Goal: Task Accomplishment & Management: Manage account settings

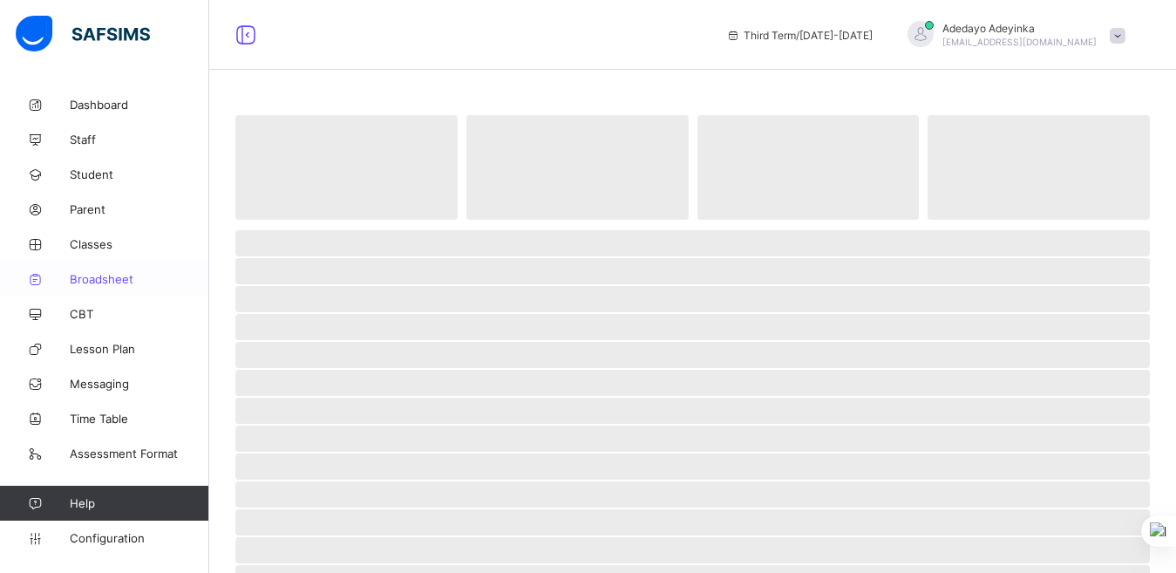
click at [99, 287] on link "Broadsheet" at bounding box center [104, 278] width 209 height 35
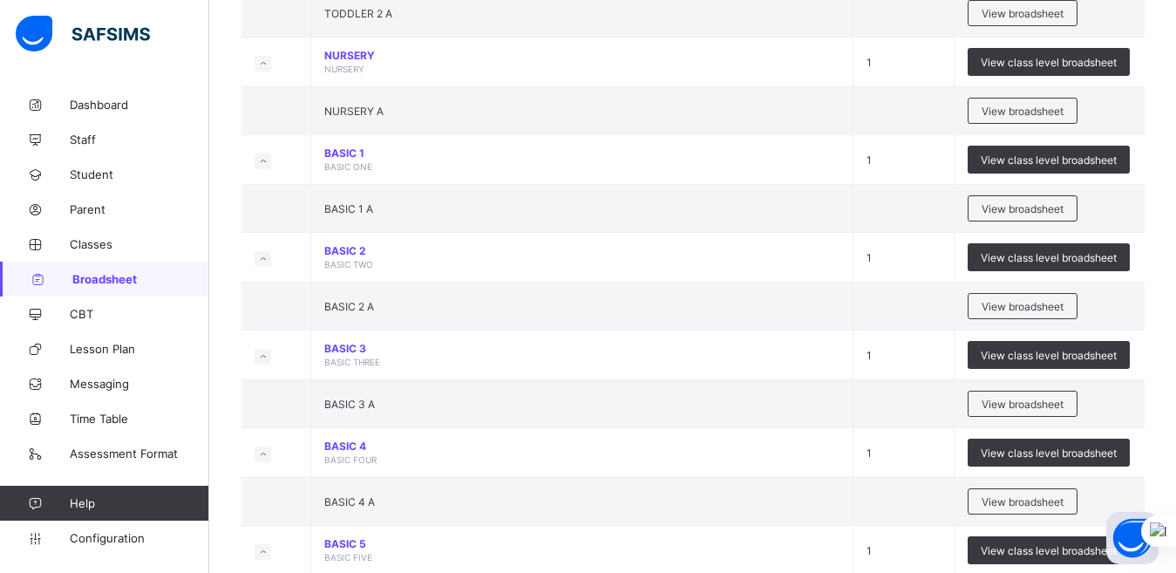
scroll to position [384, 0]
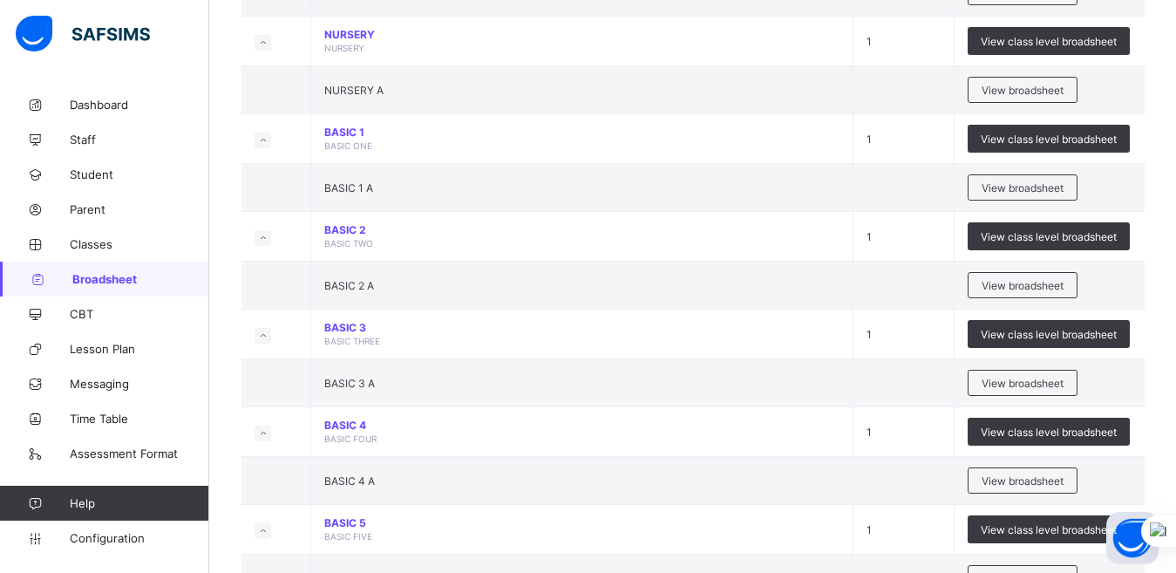
click at [224, 427] on div "Select Term Name No. of Classes Actions TODDLER 1 TODDLER 1 1 View class level …" at bounding box center [692, 224] width 967 height 1040
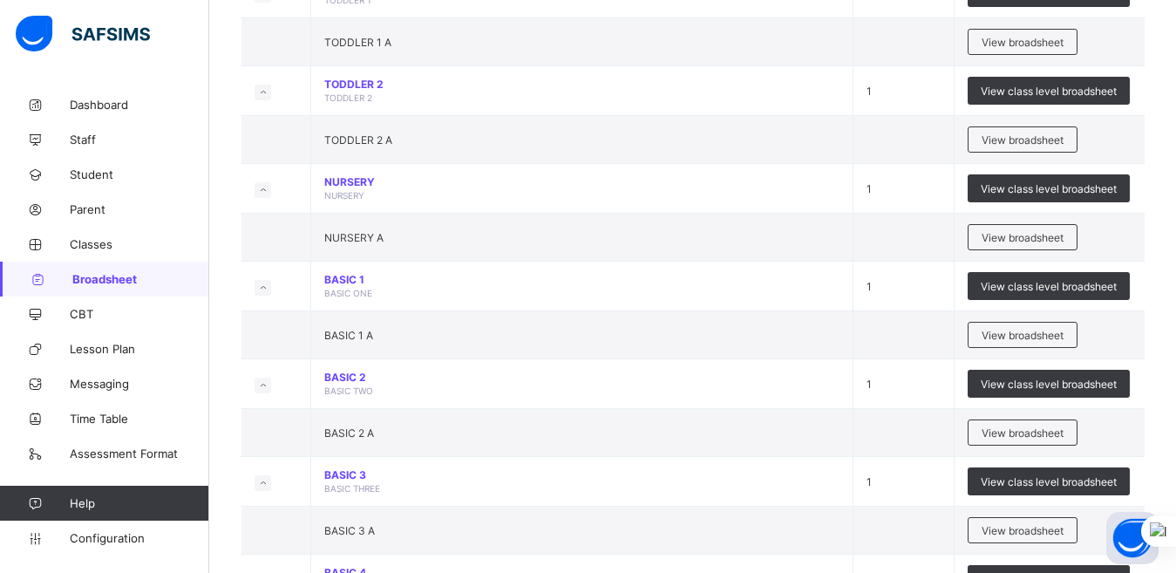
scroll to position [209, 0]
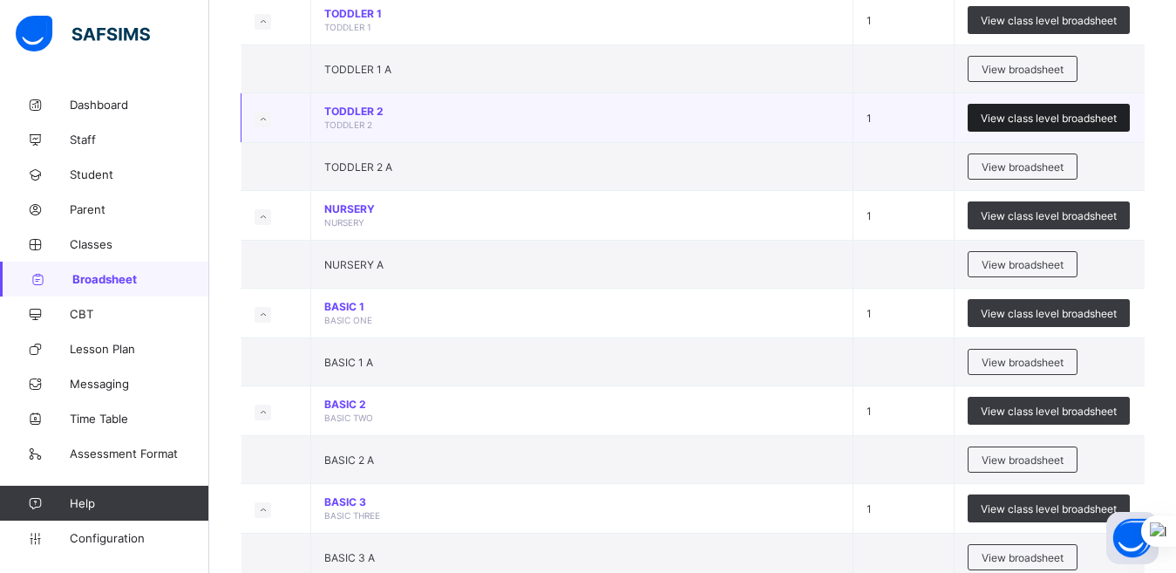
click at [1031, 118] on span "View class level broadsheet" at bounding box center [1049, 118] width 136 height 13
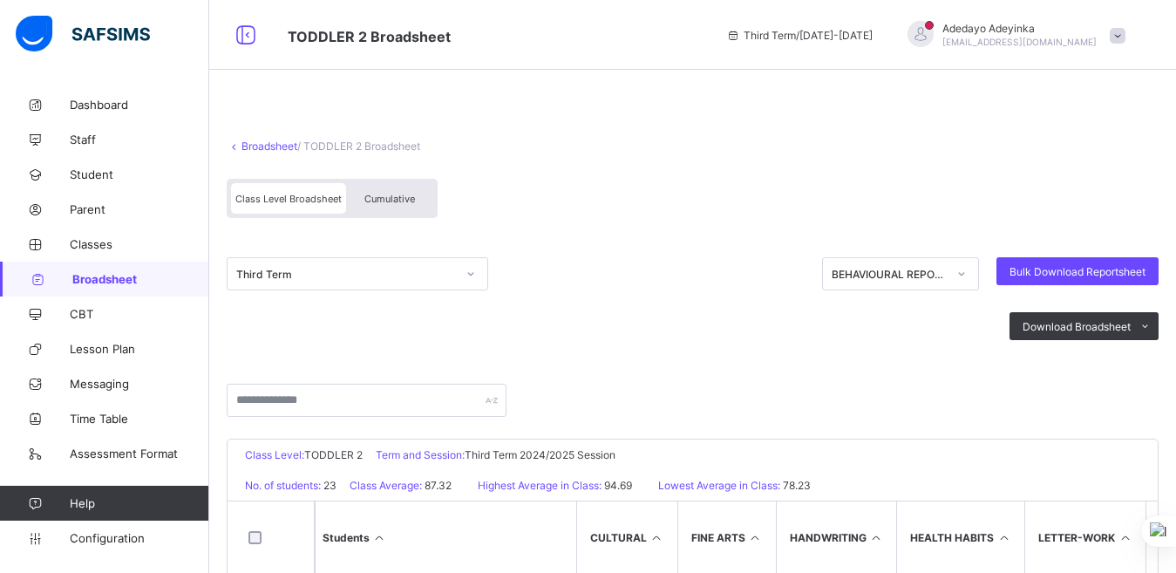
scroll to position [399, 0]
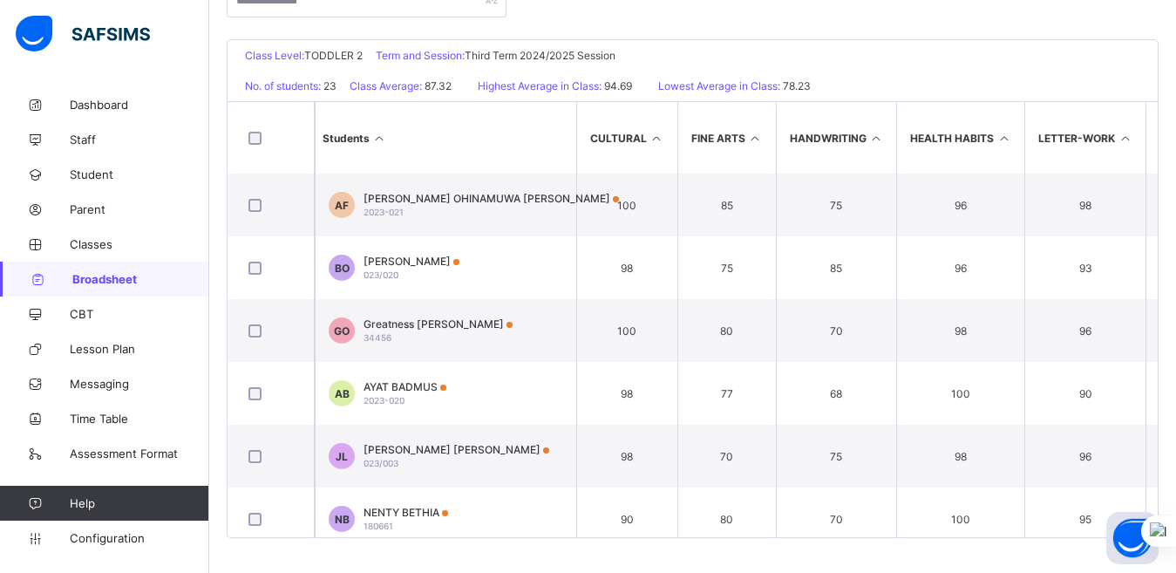
click at [515, 131] on th "Students" at bounding box center [445, 137] width 261 height 71
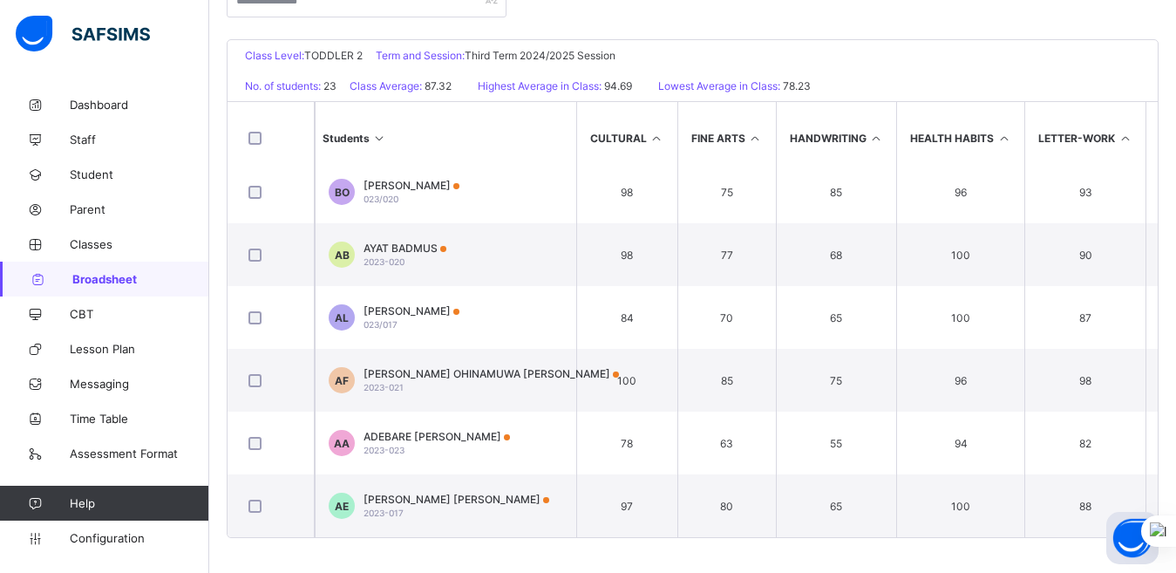
scroll to position [0, 0]
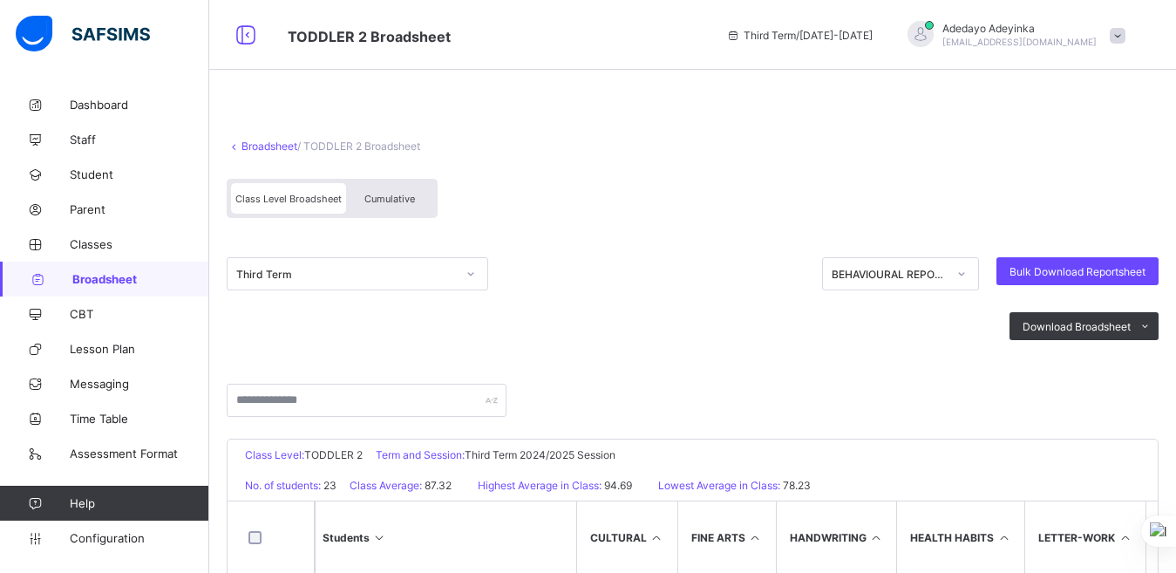
click at [503, 531] on th "Students" at bounding box center [445, 536] width 261 height 71
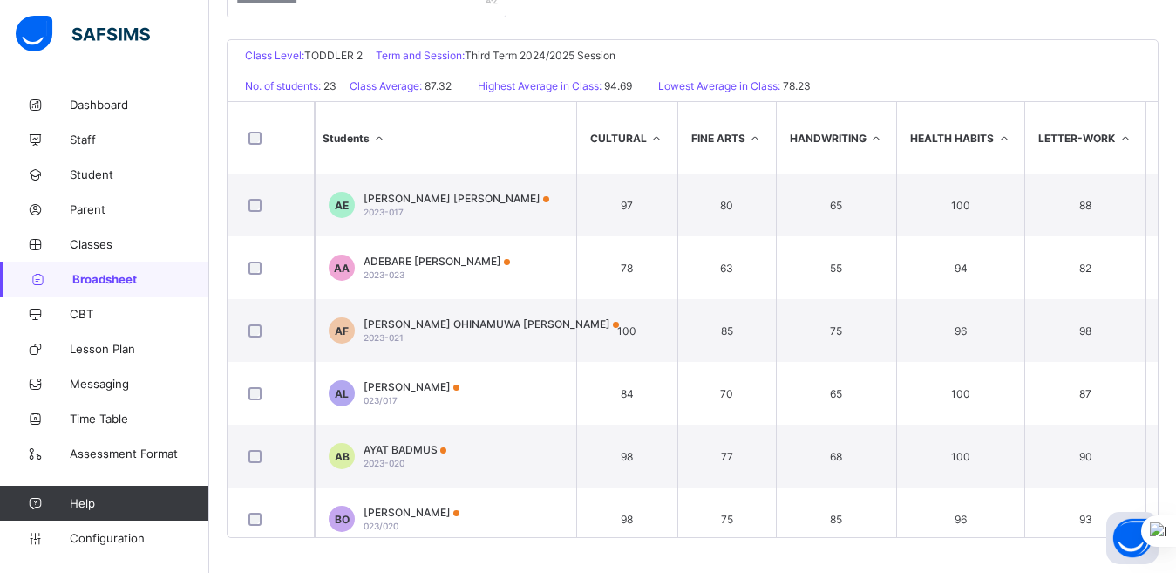
click at [530, 136] on th "Students" at bounding box center [445, 137] width 261 height 71
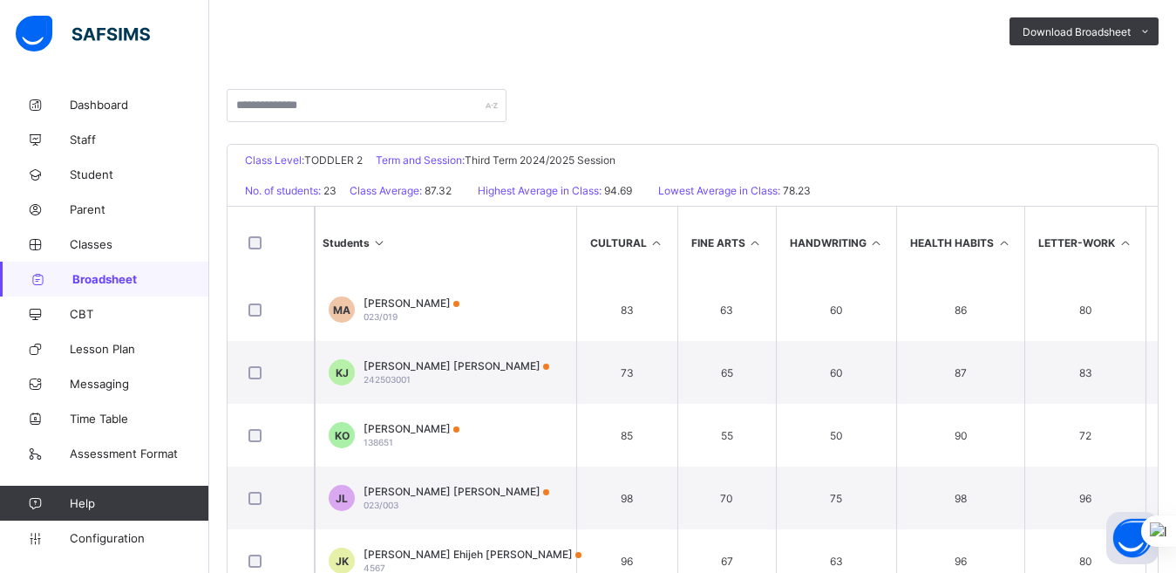
scroll to position [0, 0]
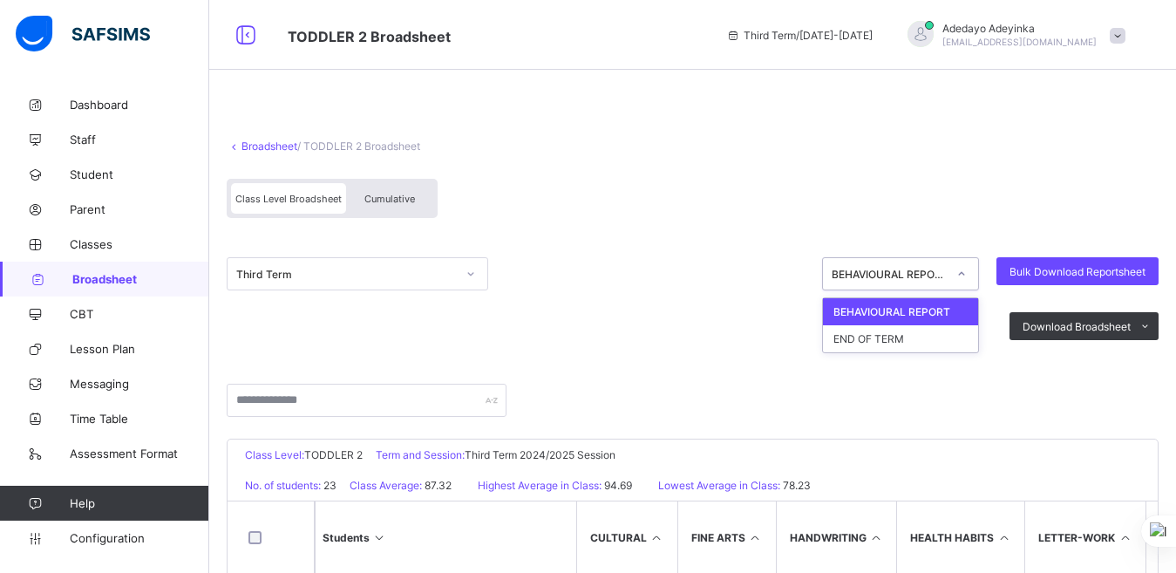
click at [967, 276] on icon at bounding box center [961, 273] width 10 height 17
click at [911, 343] on div "END OF TERM" at bounding box center [900, 338] width 155 height 27
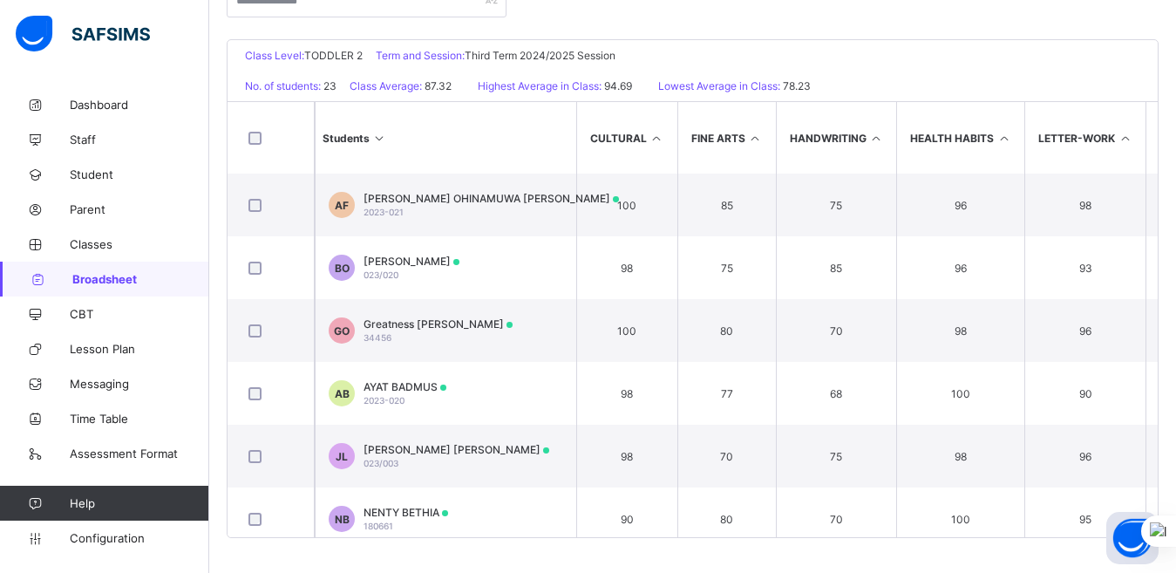
click at [504, 152] on th "Students" at bounding box center [445, 137] width 261 height 71
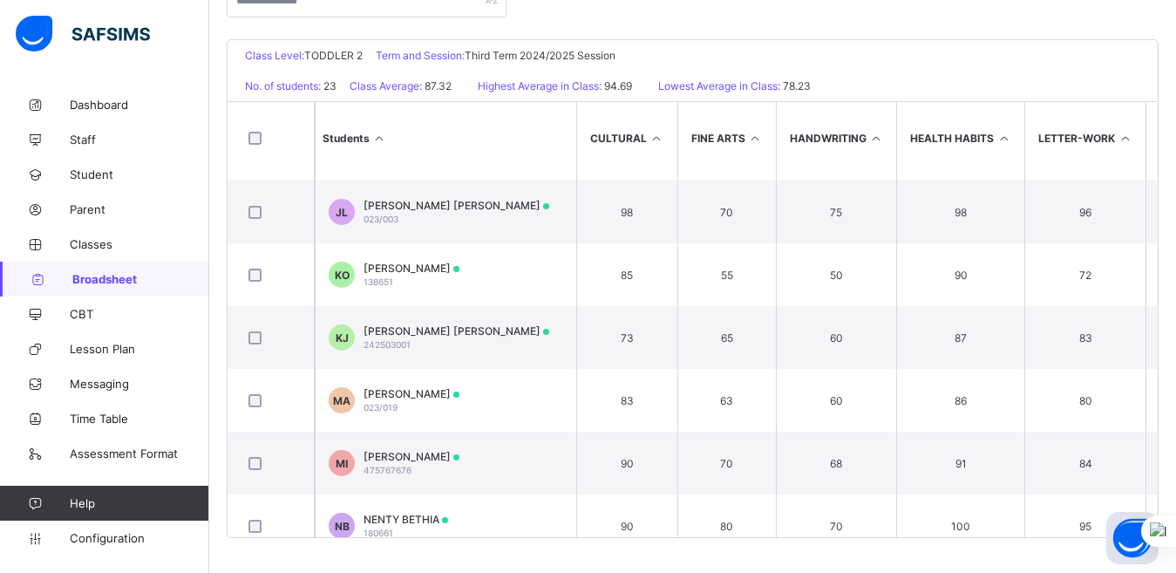
scroll to position [0, 0]
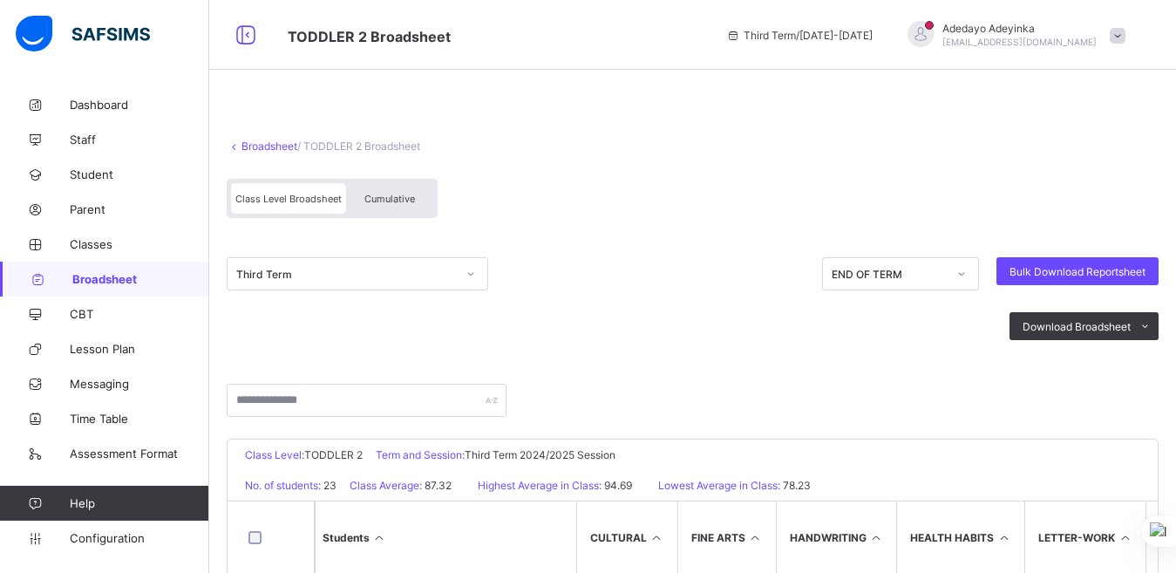
click at [965, 275] on icon at bounding box center [962, 273] width 6 height 3
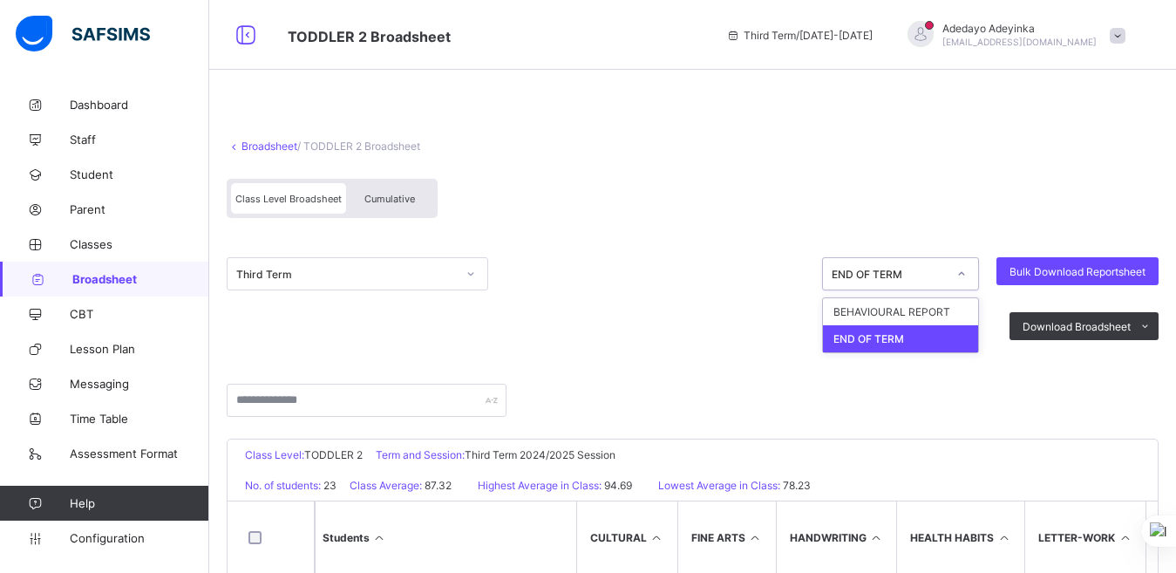
click at [961, 336] on div "END OF TERM" at bounding box center [900, 338] width 155 height 27
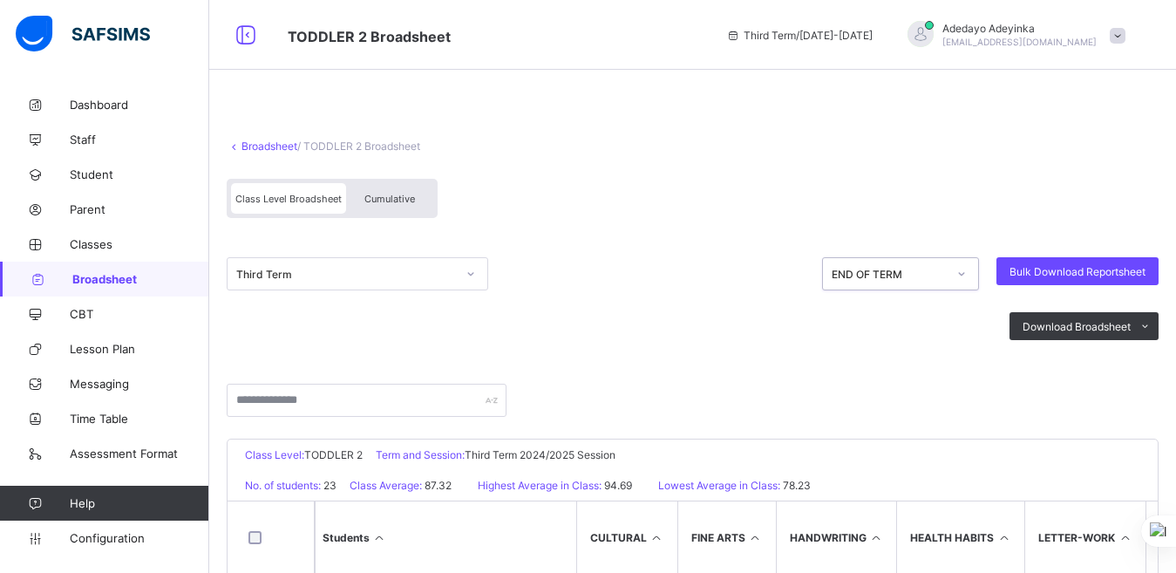
click at [454, 273] on div at bounding box center [470, 273] width 33 height 31
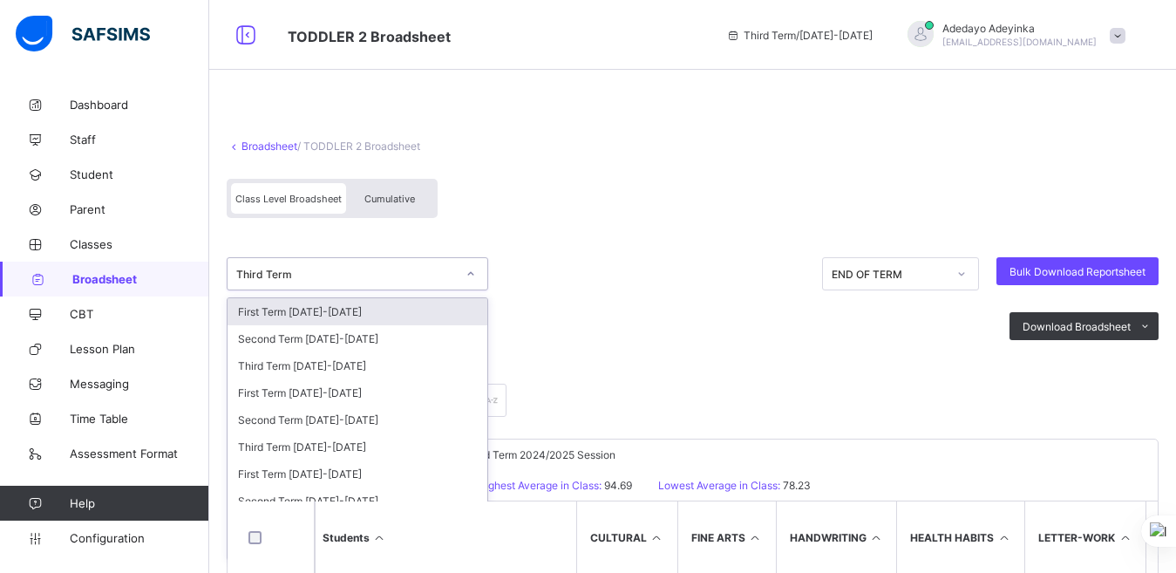
click at [454, 273] on div at bounding box center [470, 273] width 33 height 31
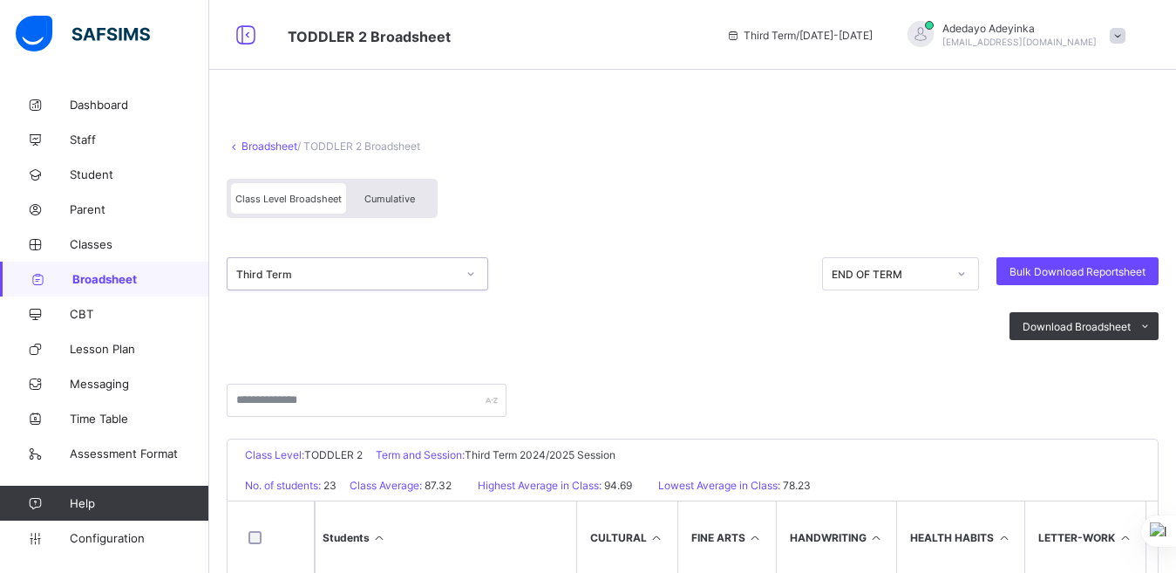
click at [975, 148] on div "Broadsheet / TODDLER 2 Broadsheet" at bounding box center [693, 145] width 932 height 13
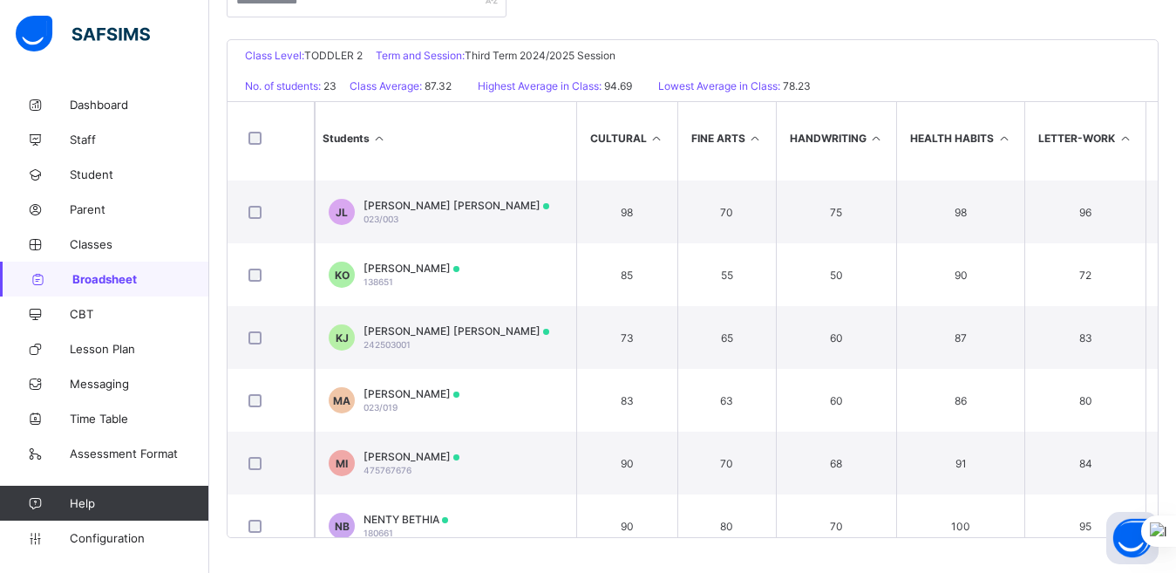
click at [114, 268] on link "Broadsheet" at bounding box center [104, 278] width 209 height 35
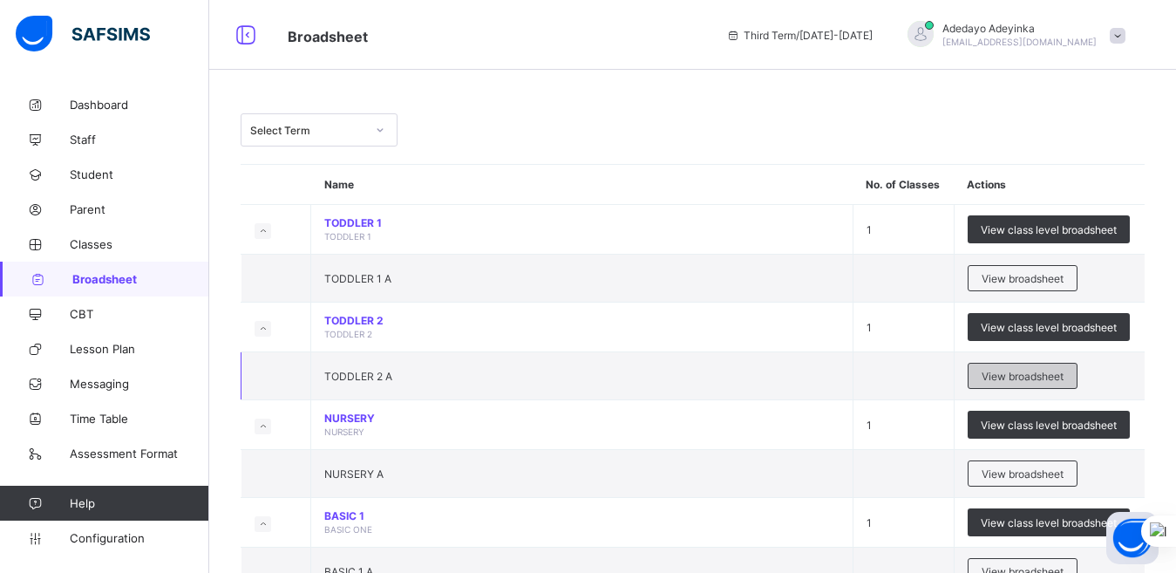
click at [1020, 375] on span "View broadsheet" at bounding box center [1022, 376] width 82 height 13
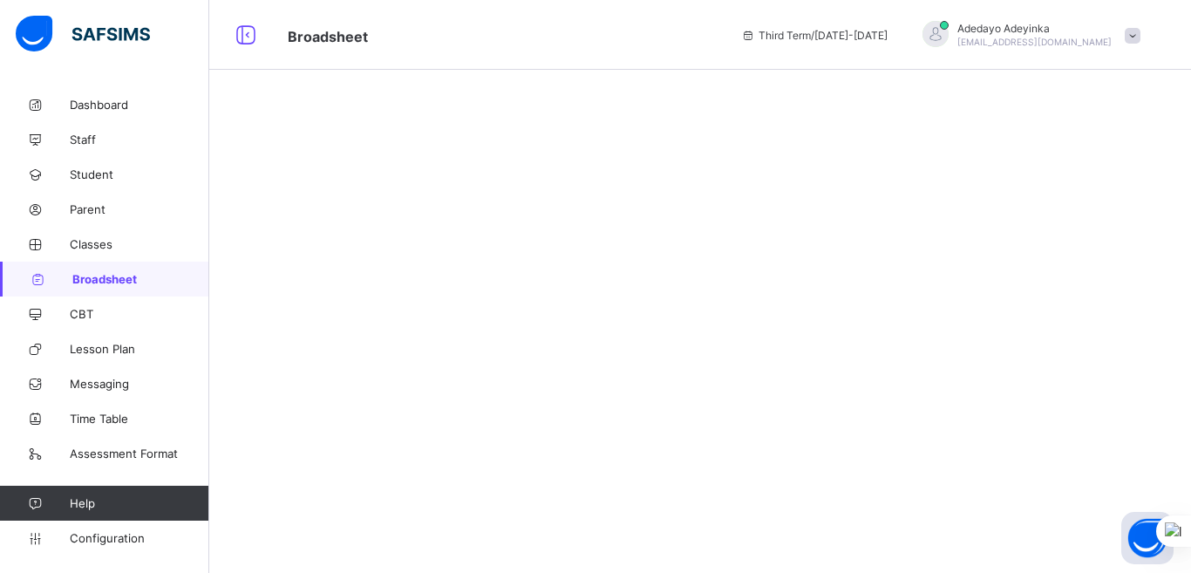
click at [106, 274] on span "Broadsheet" at bounding box center [140, 279] width 137 height 14
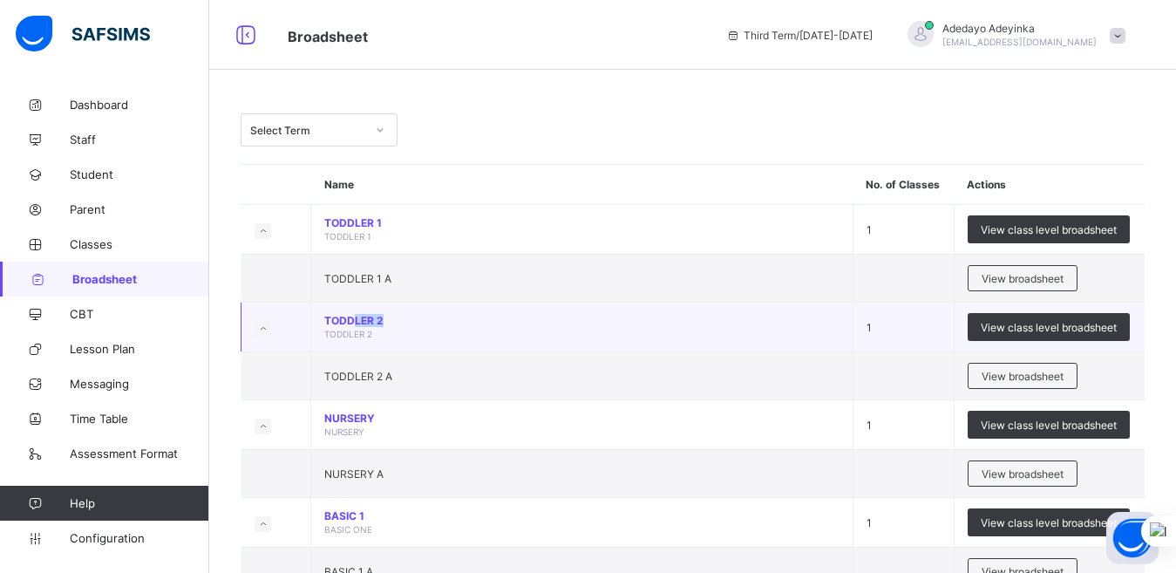
drag, startPoint x: 357, startPoint y: 314, endPoint x: 648, endPoint y: 316, distance: 290.3
click at [648, 316] on span "TODDLER 2" at bounding box center [581, 320] width 515 height 13
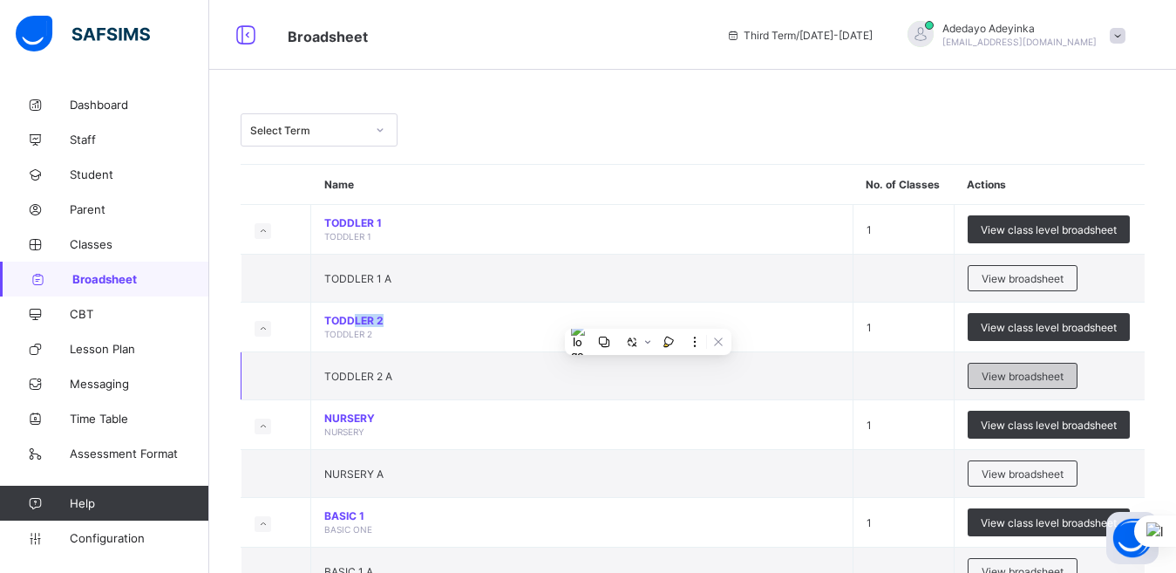
click at [1022, 370] on span "View broadsheet" at bounding box center [1022, 376] width 82 height 13
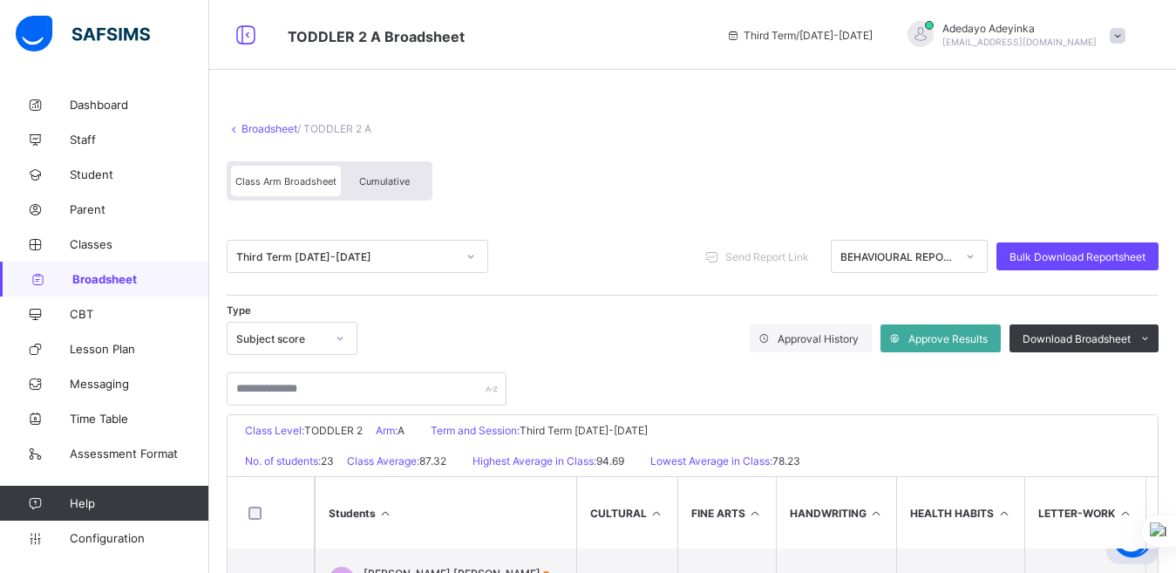
scroll to position [375, 0]
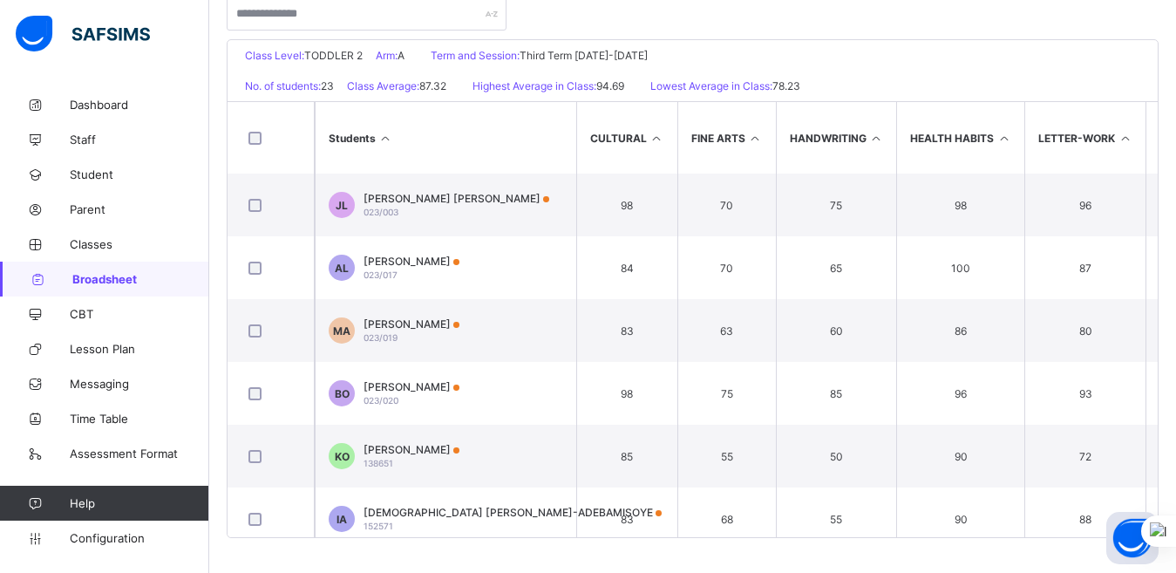
click at [520, 148] on th "Students" at bounding box center [445, 137] width 261 height 71
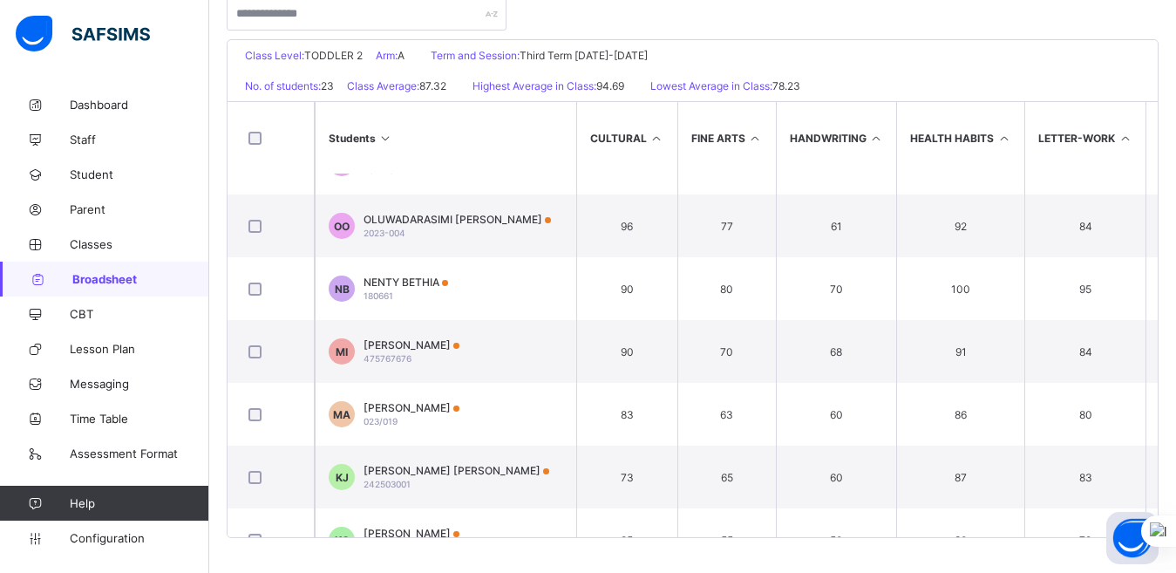
scroll to position [0, 0]
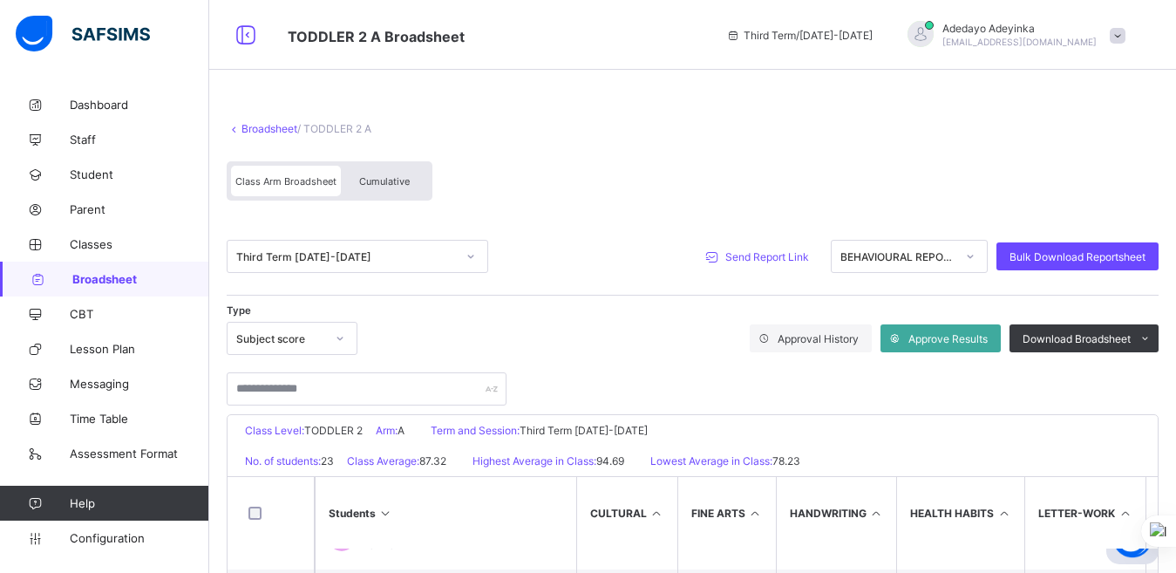
click at [796, 255] on span "Send Report Link" at bounding box center [767, 256] width 84 height 13
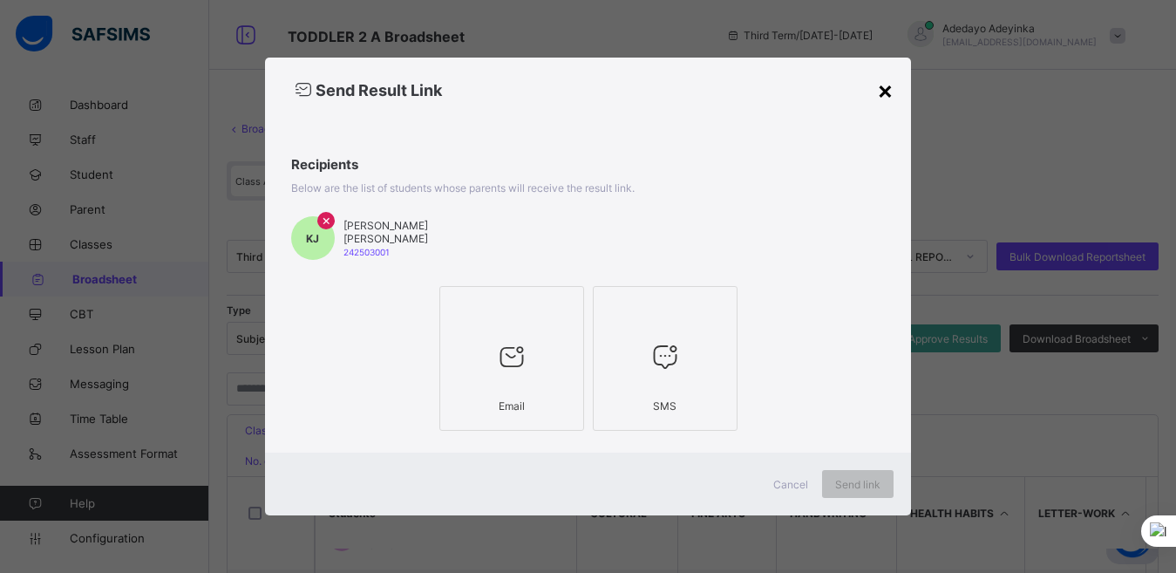
click at [887, 96] on div "×" at bounding box center [885, 90] width 17 height 30
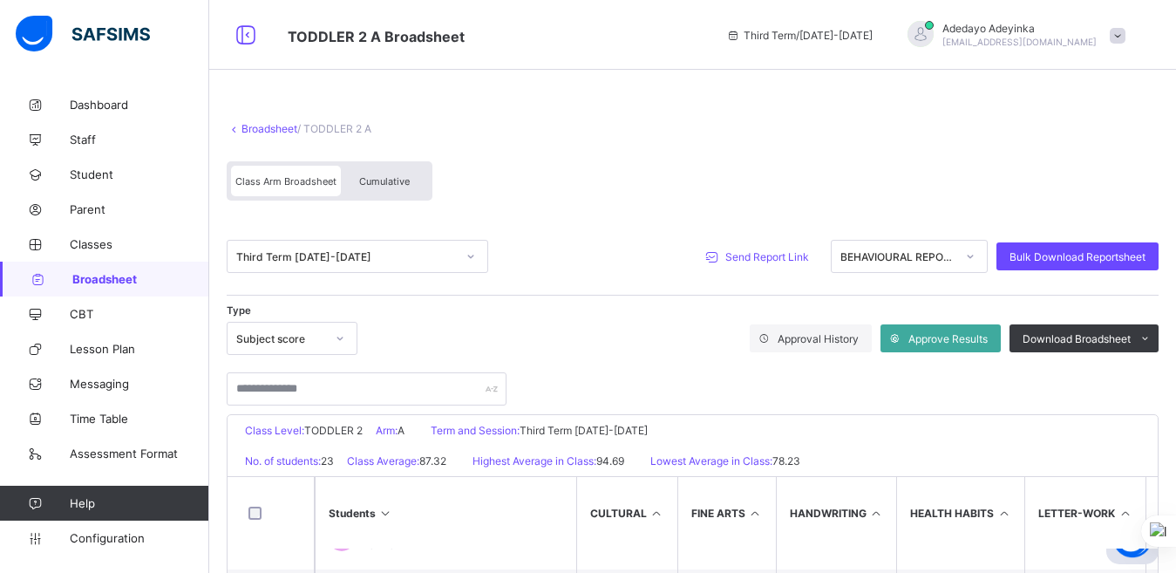
click at [981, 245] on div at bounding box center [970, 256] width 30 height 28
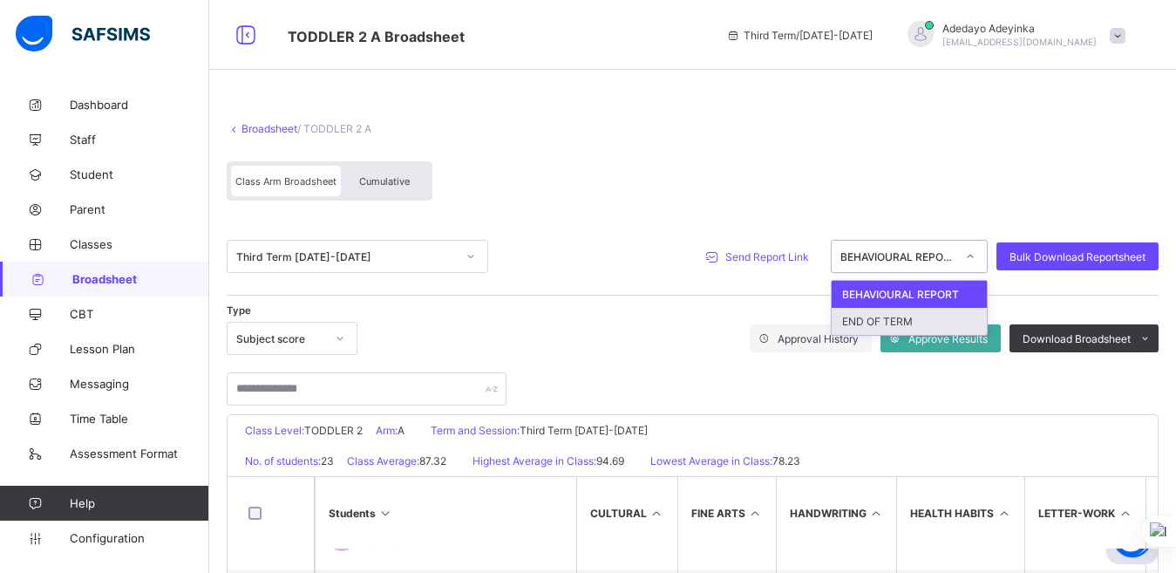
click at [928, 317] on div "END OF TERM" at bounding box center [909, 321] width 155 height 27
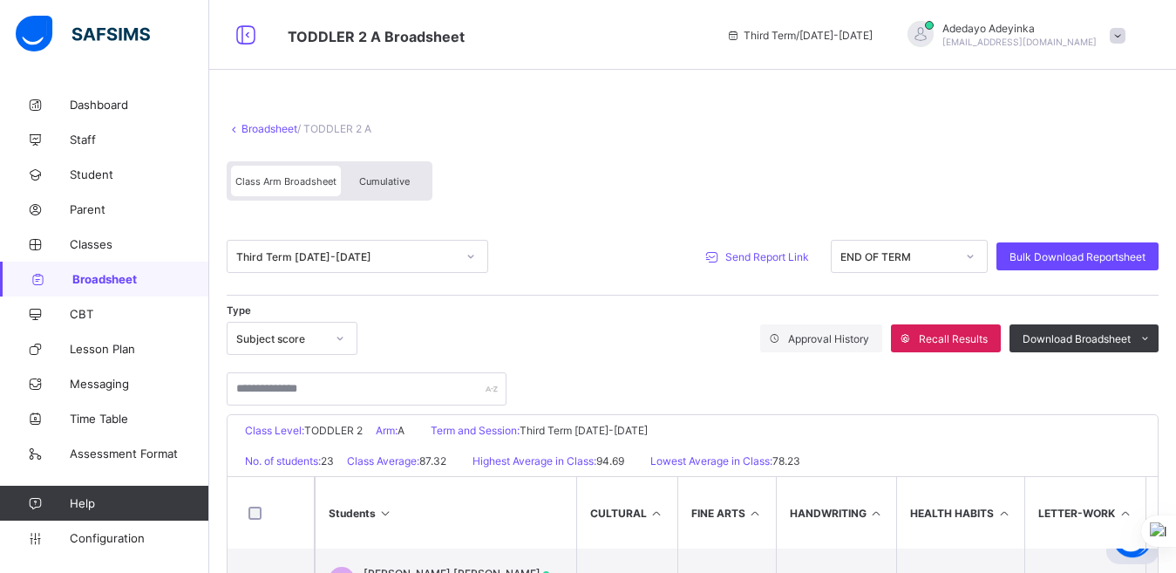
scroll to position [375, 0]
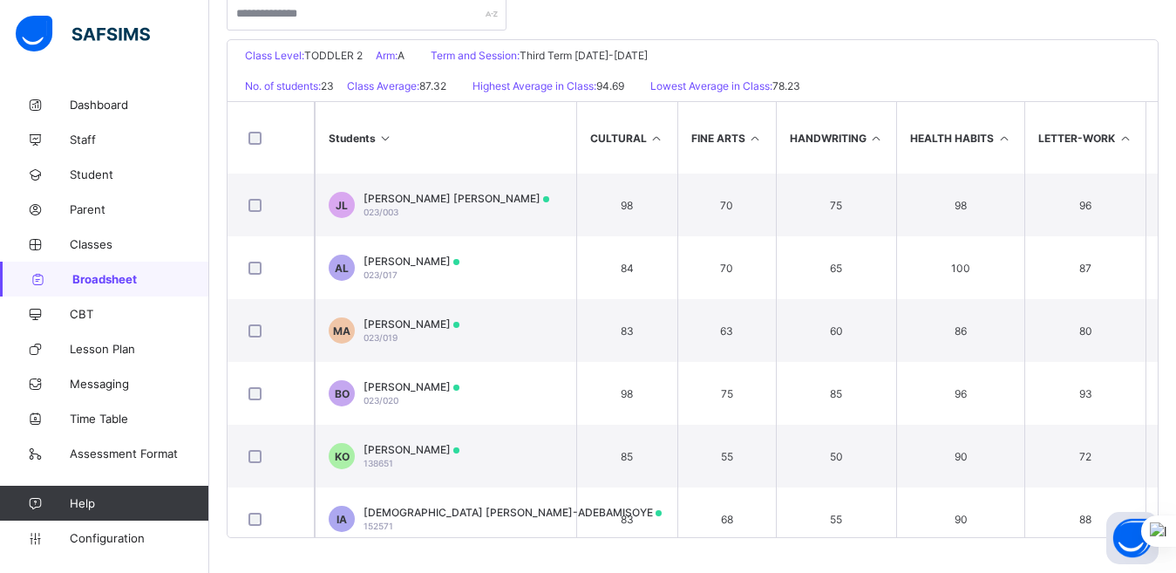
click at [537, 150] on th "Students" at bounding box center [445, 137] width 261 height 71
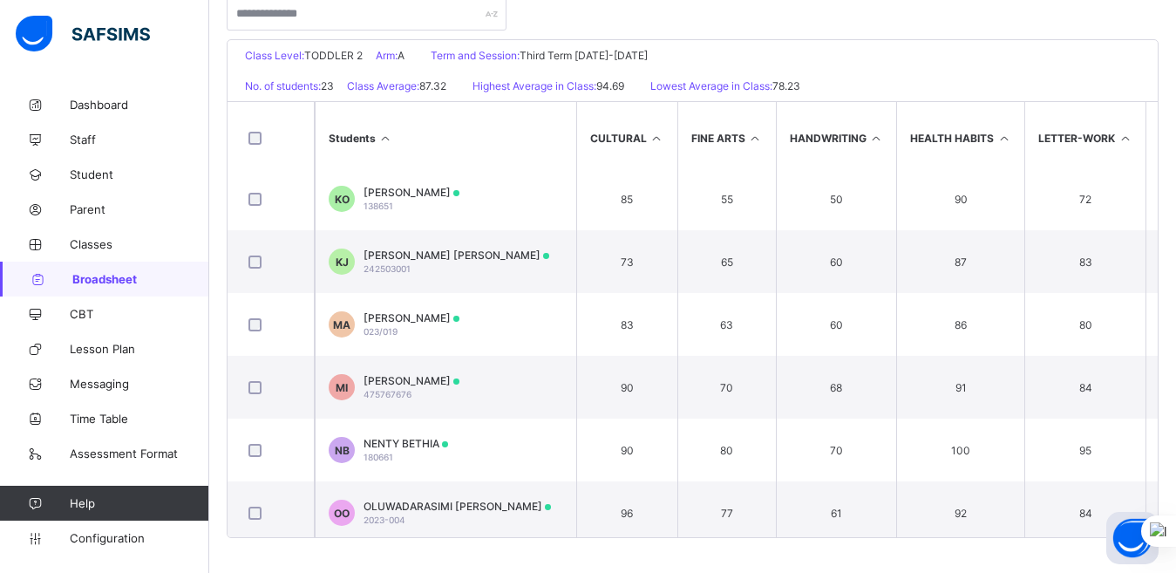
scroll to position [0, 0]
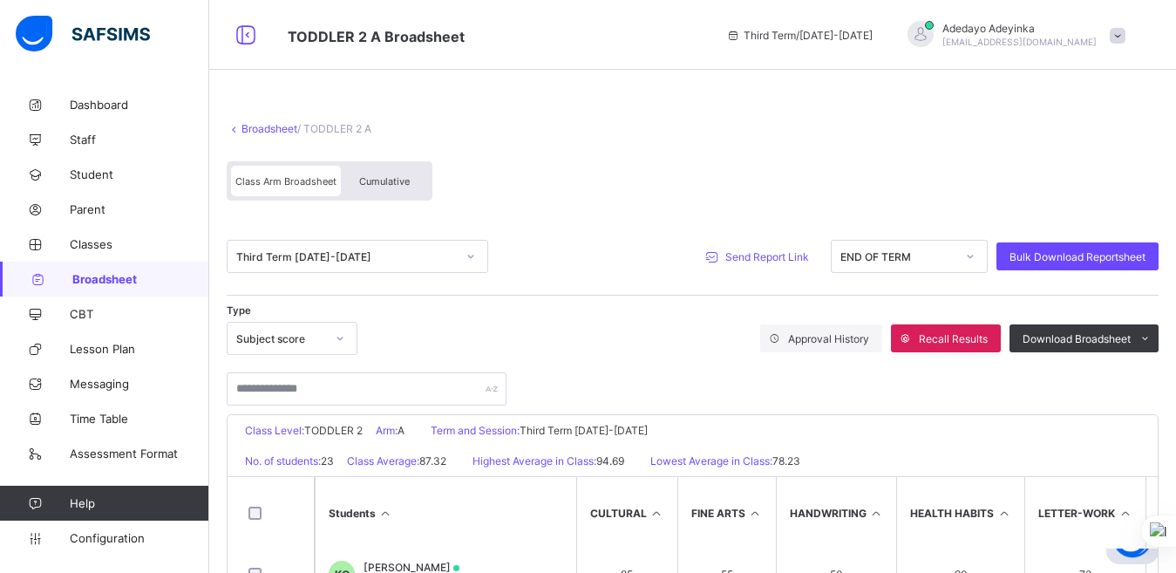
click at [798, 258] on span "Send Report Link" at bounding box center [767, 256] width 84 height 13
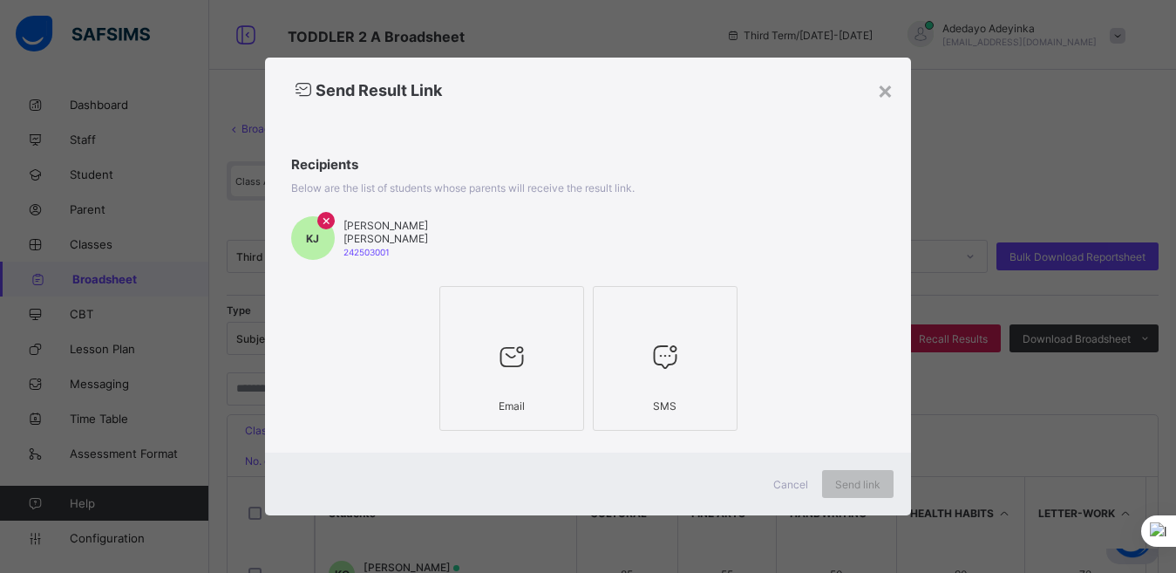
click at [521, 349] on icon at bounding box center [511, 356] width 37 height 31
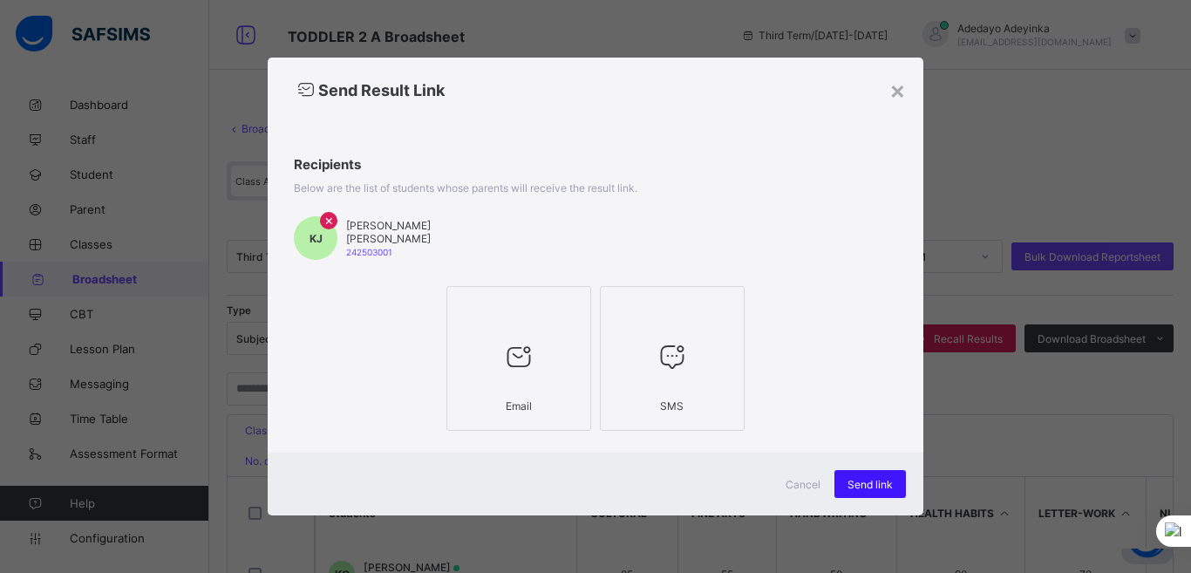
click at [882, 485] on span "Send link" at bounding box center [869, 484] width 45 height 13
click at [882, 485] on div "Send link" at bounding box center [869, 484] width 71 height 28
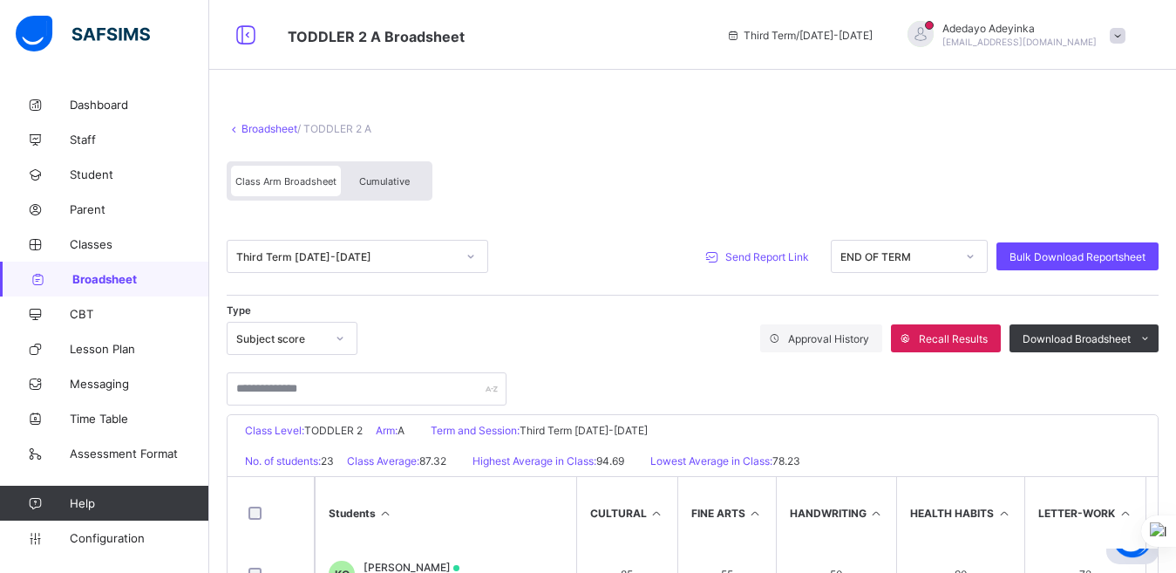
click at [696, 370] on div at bounding box center [693, 380] width 932 height 51
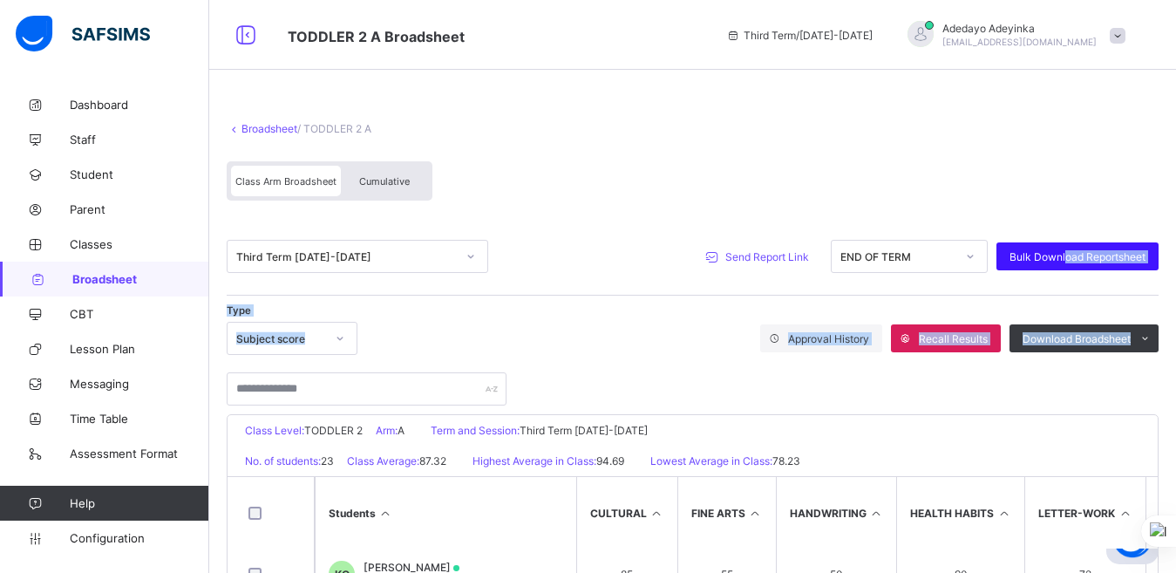
drag, startPoint x: 1120, startPoint y: 379, endPoint x: 1086, endPoint y: 254, distance: 130.0
click at [1086, 254] on div "Third Term [DATE]-[DATE] Send Report Link END OF TERM Bulk Download Reportsheet…" at bounding box center [693, 311] width 932 height 187
click at [1086, 254] on span "Bulk Download Reportsheet" at bounding box center [1077, 256] width 136 height 13
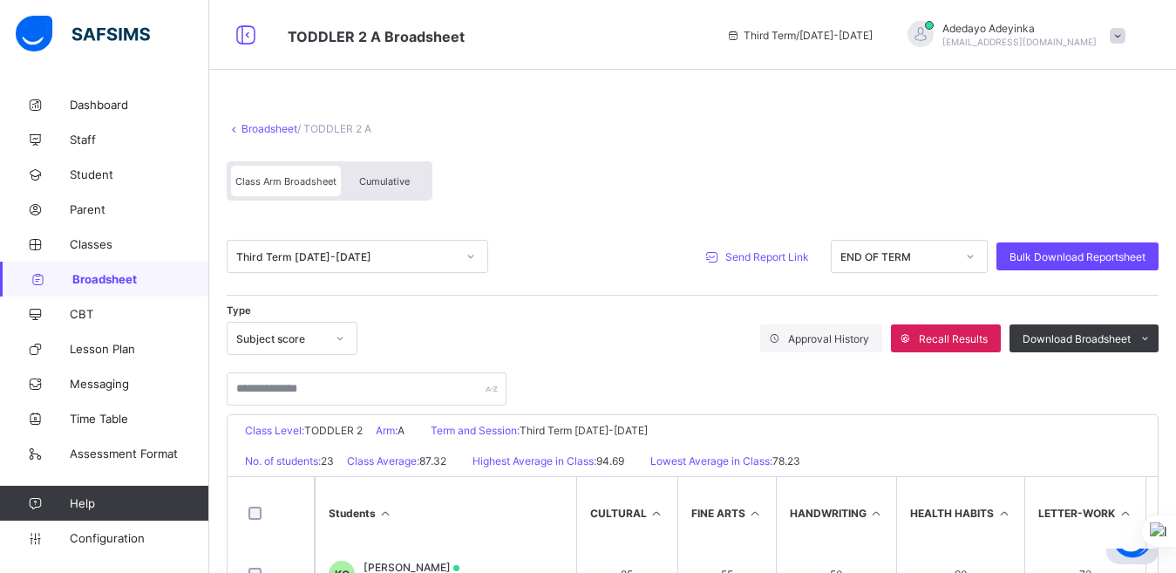
scroll to position [375, 0]
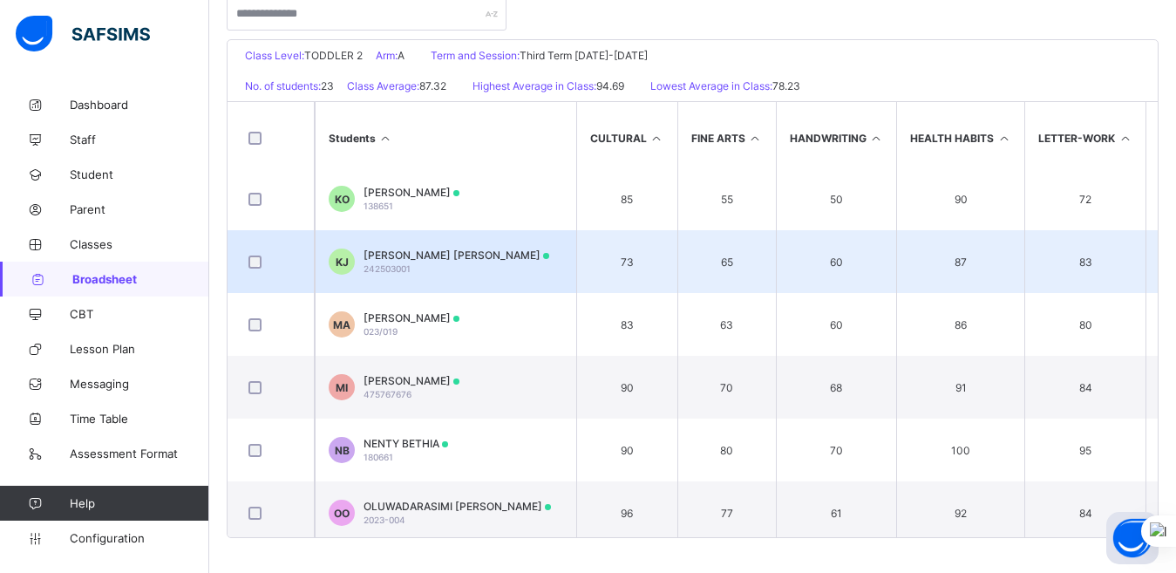
click at [518, 253] on span "[PERSON_NAME] [PERSON_NAME]" at bounding box center [456, 254] width 186 height 13
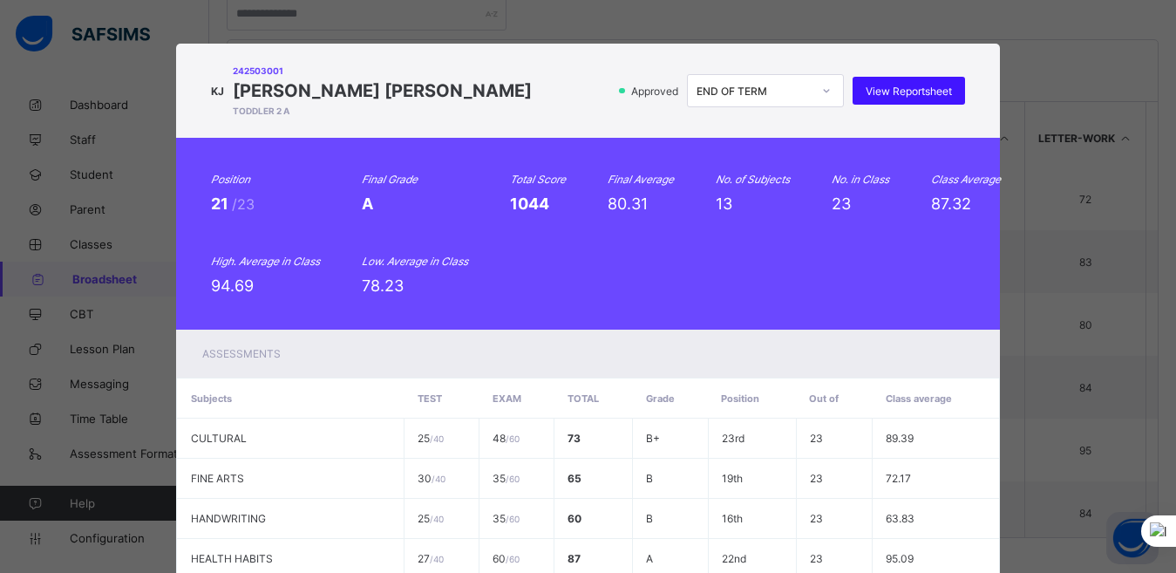
click at [898, 85] on span "View Reportsheet" at bounding box center [909, 91] width 86 height 13
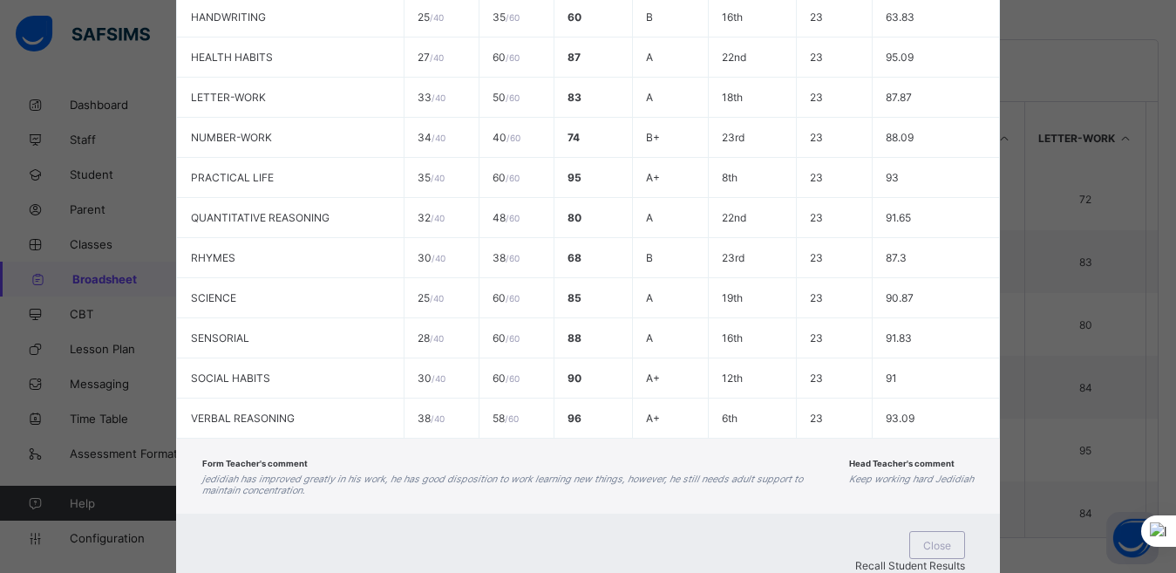
click at [1165, 119] on div "KJ 242503001 [PERSON_NAME] [PERSON_NAME] TODDLER 2 A Approved END OF TERM View …" at bounding box center [588, 286] width 1176 height 573
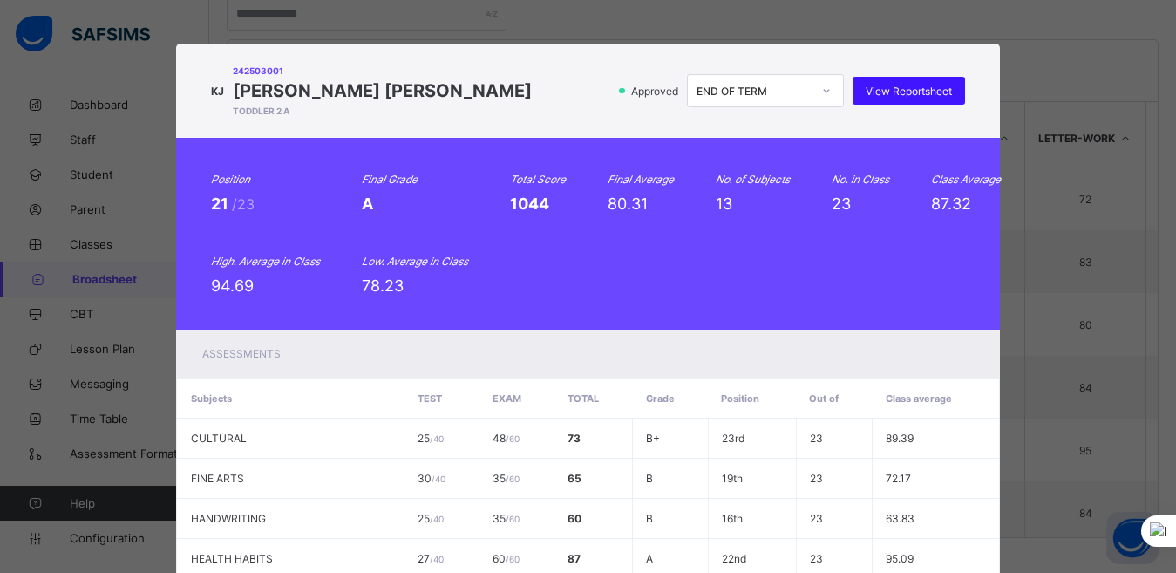
click at [917, 92] on span "View Reportsheet" at bounding box center [909, 91] width 86 height 13
